Goal: Task Accomplishment & Management: Manage account settings

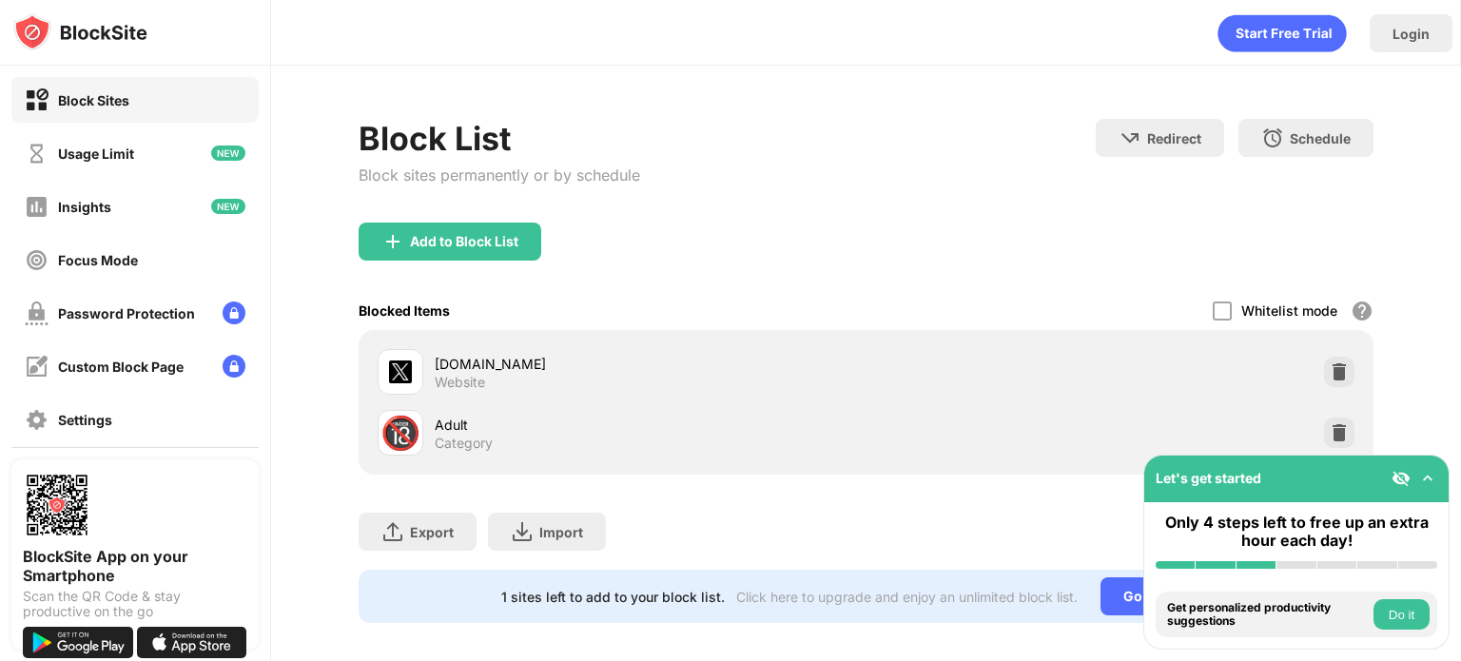
click at [597, 350] on div "twitter.com Website" at bounding box center [622, 372] width 488 height 46
drag, startPoint x: 703, startPoint y: 355, endPoint x: 798, endPoint y: 269, distance: 128.0
click at [792, 265] on div "Add to Block List Blocked Items Whitelist mode Block all websites except for th…" at bounding box center [866, 349] width 1015 height 252
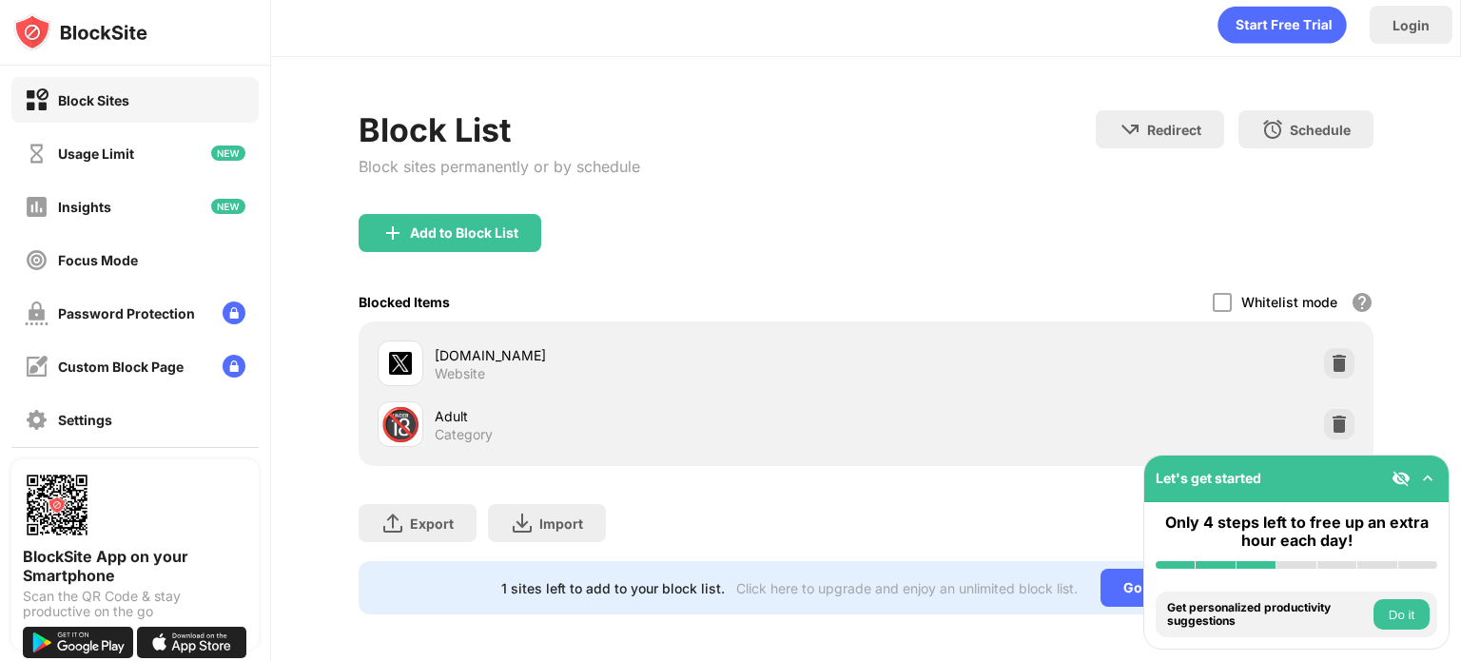
scroll to position [28, 0]
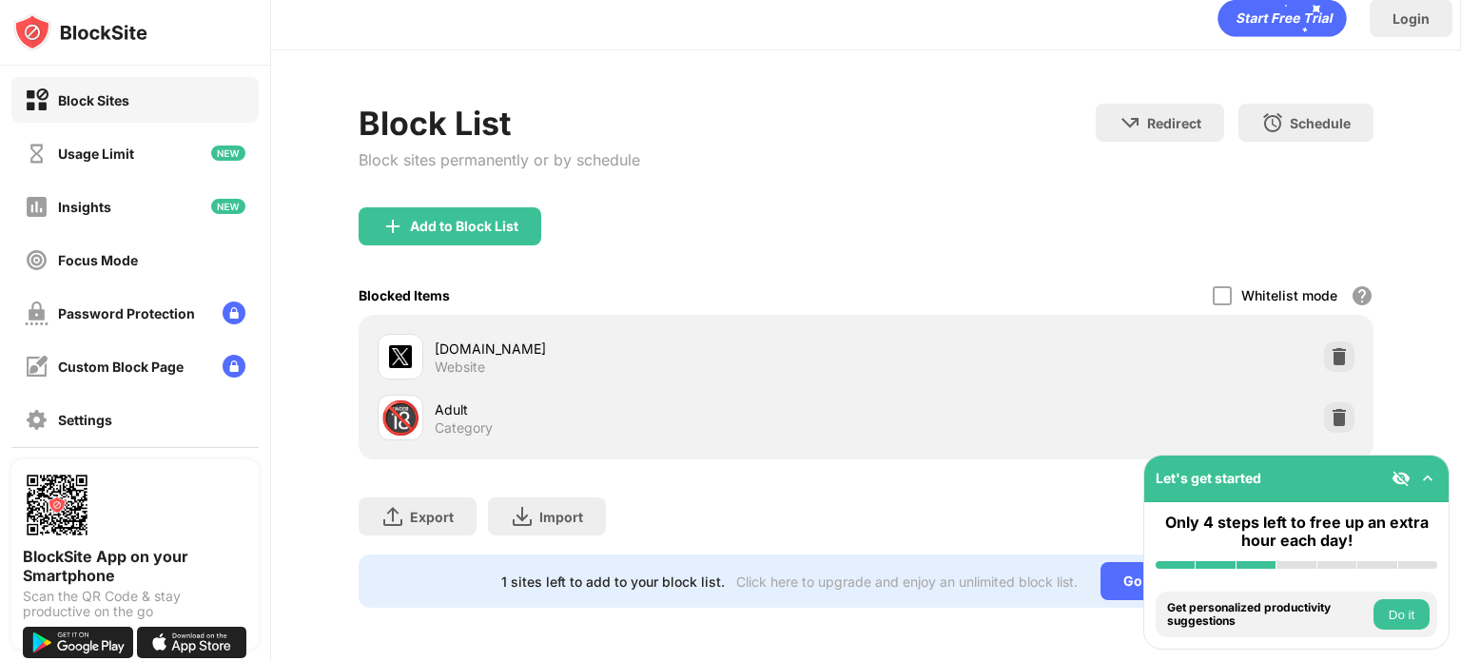
click at [1417, 351] on div "Block List Block sites permanently or by schedule Redirect Choose a site to be …" at bounding box center [866, 355] width 1190 height 611
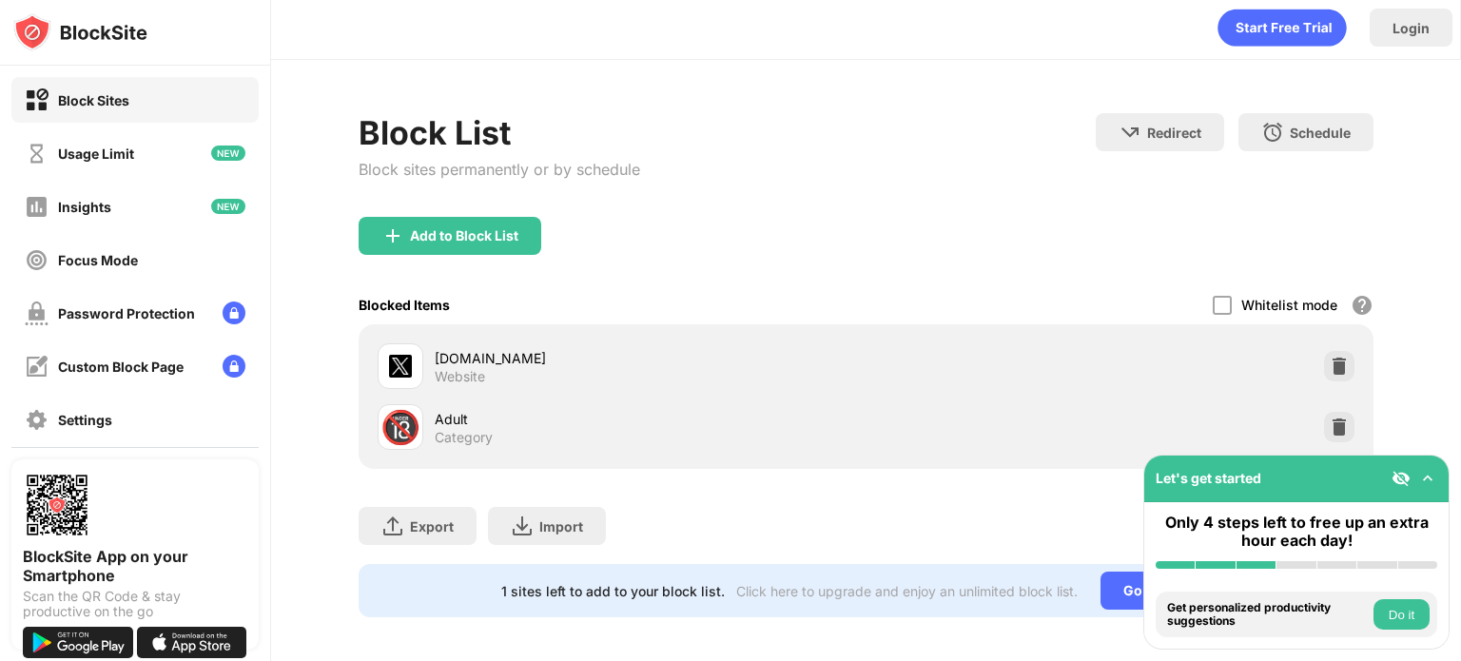
scroll to position [0, 0]
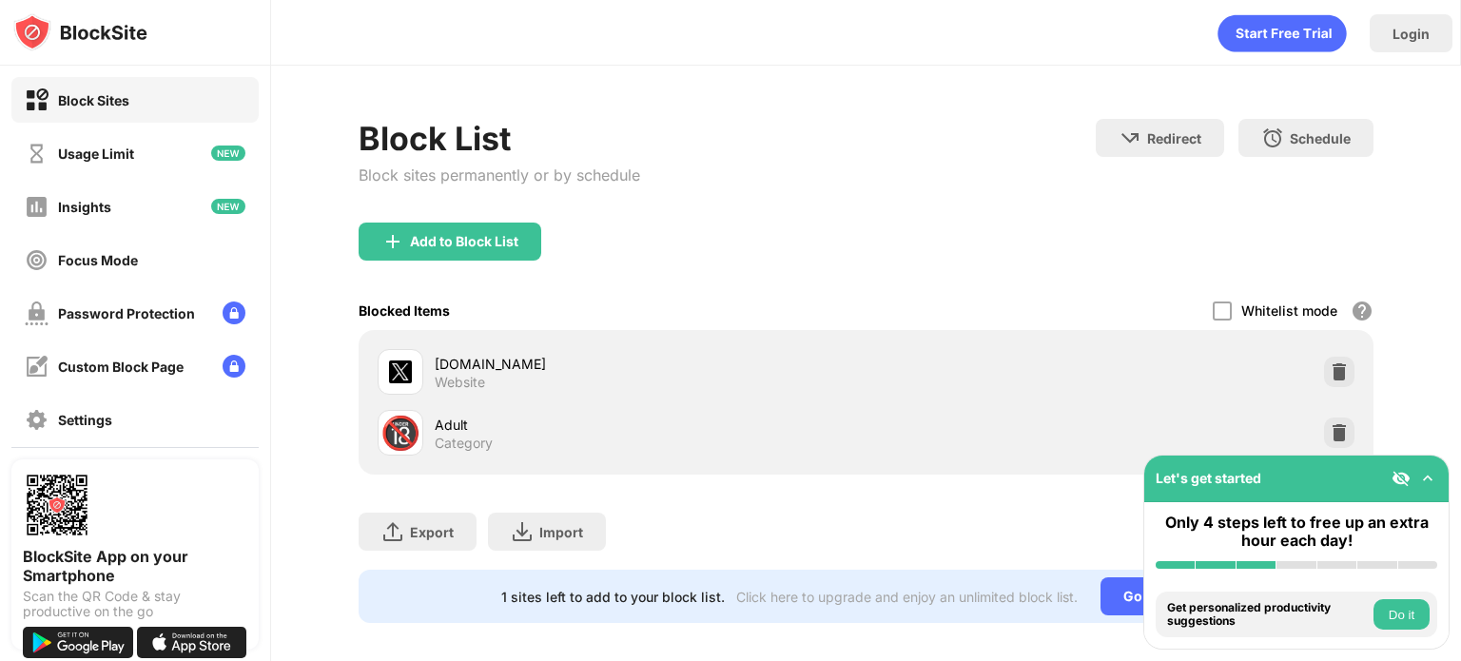
click at [80, 107] on div "Block Sites" at bounding box center [77, 100] width 105 height 24
click at [1424, 471] on img at bounding box center [1427, 478] width 19 height 19
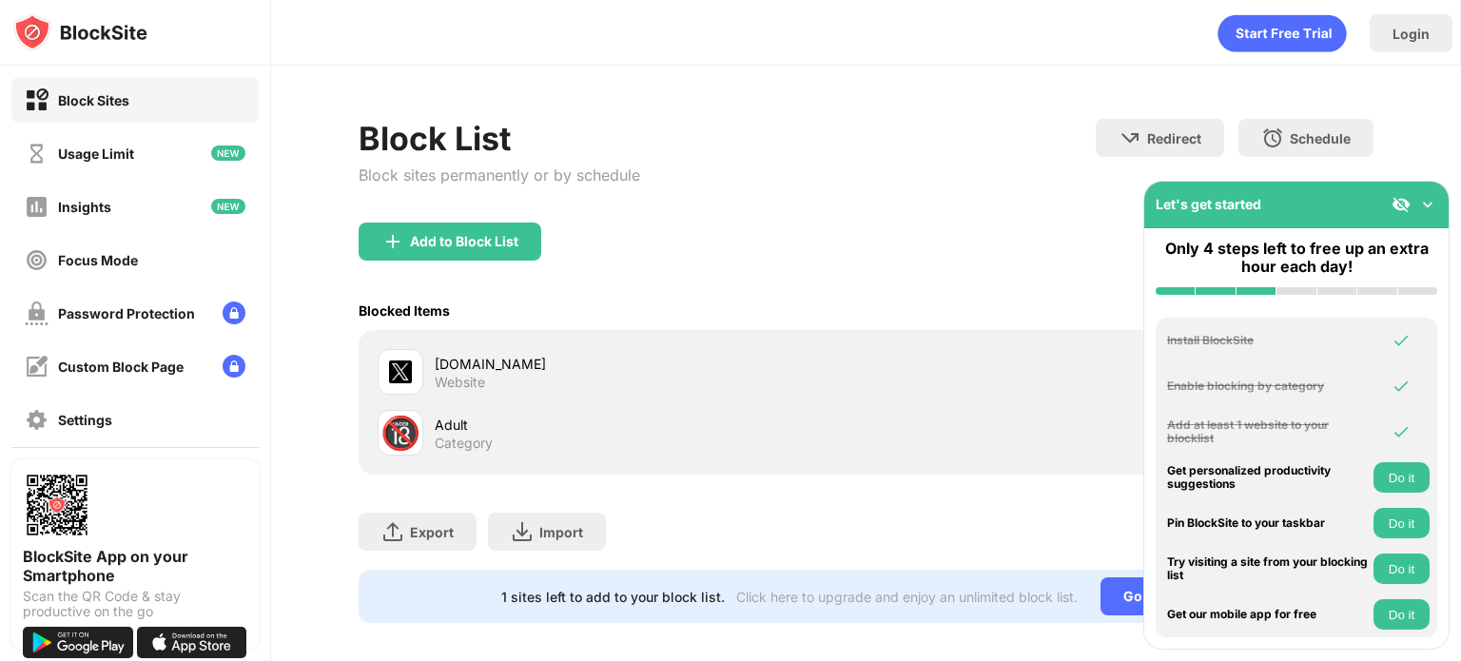
click at [1425, 201] on img at bounding box center [1427, 204] width 19 height 19
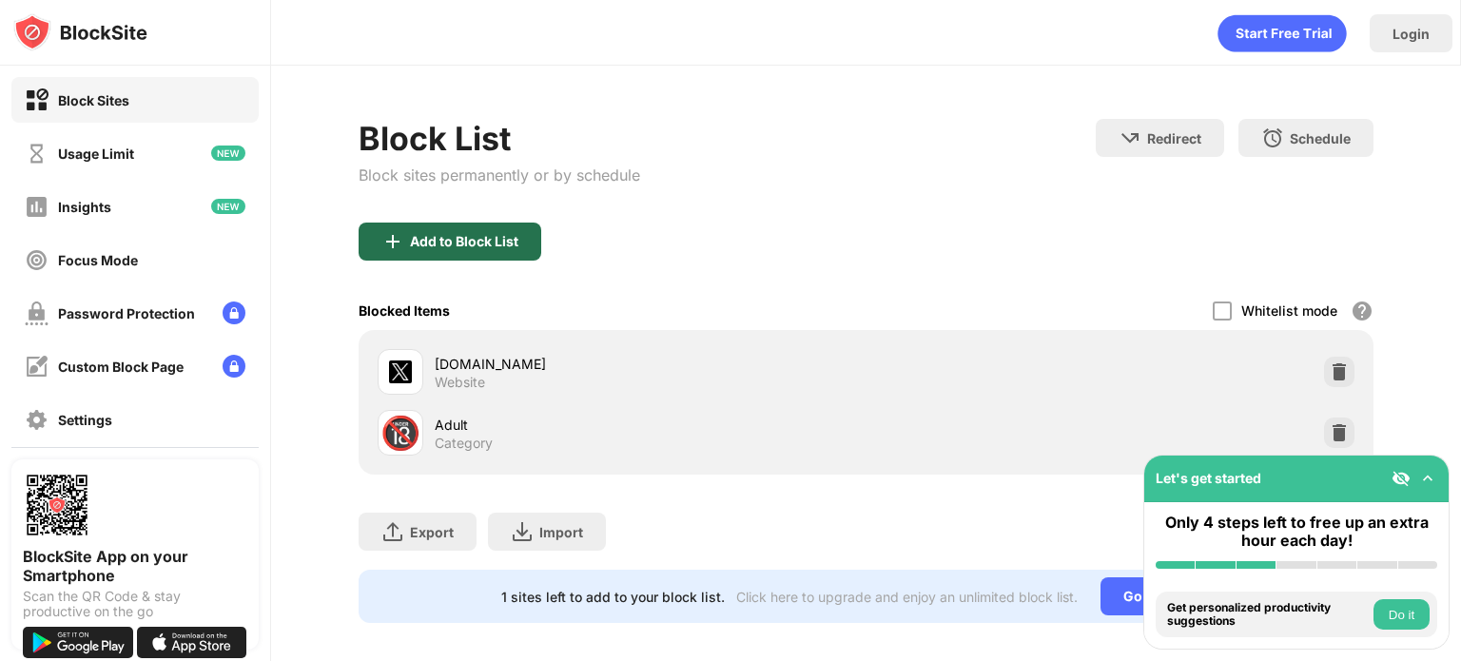
click at [518, 231] on div "Add to Block List" at bounding box center [450, 242] width 183 height 38
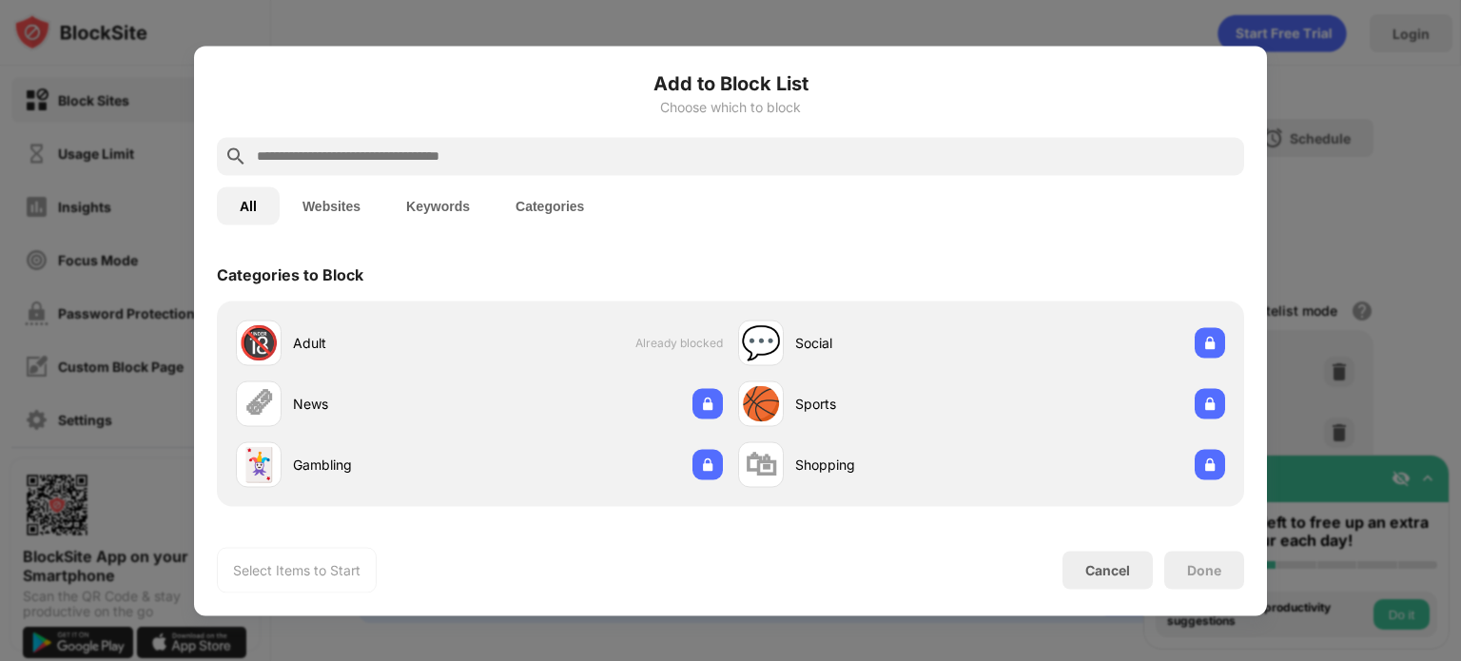
drag, startPoint x: 1329, startPoint y: 363, endPoint x: 1294, endPoint y: 700, distance: 338.6
click at [1294, 660] on html "Block Sites Usage Limit Insights Focus Mode Password Protection Custom Block Pa…" at bounding box center [730, 330] width 1461 height 661
drag, startPoint x: 1202, startPoint y: 569, endPoint x: 1201, endPoint y: 555, distance: 14.3
click at [1201, 555] on div "Done" at bounding box center [1204, 570] width 80 height 38
click at [1123, 579] on div "Cancel" at bounding box center [1108, 570] width 90 height 38
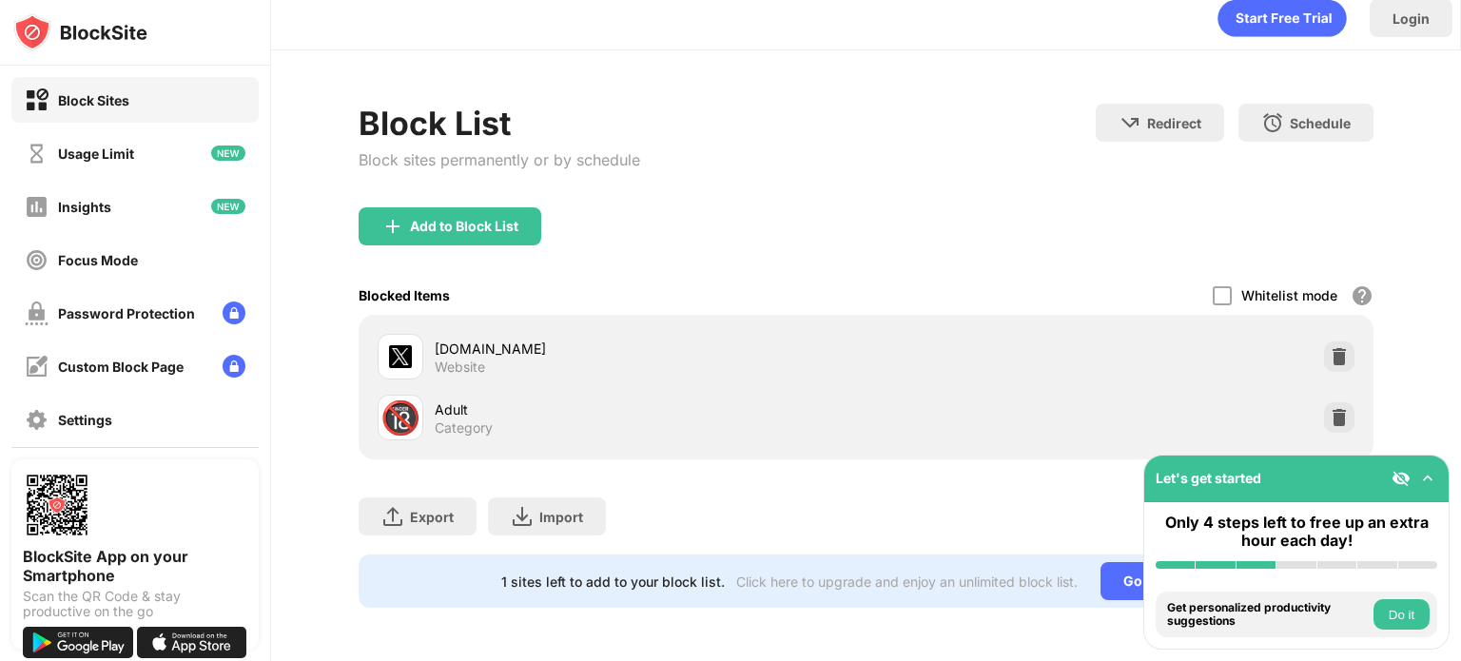
scroll to position [28, 0]
